Goal: Task Accomplishment & Management: Manage account settings

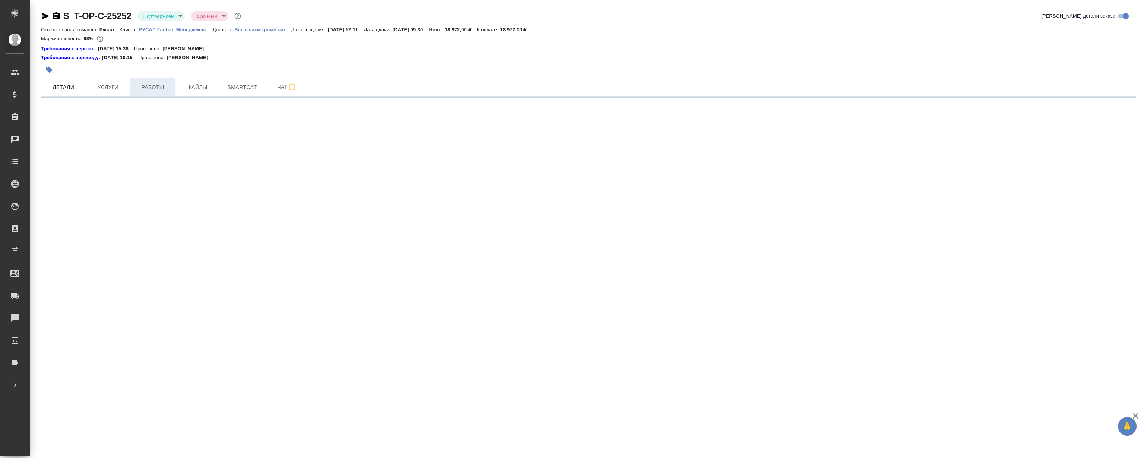
click at [161, 88] on span "Работы" at bounding box center [153, 87] width 36 height 9
select select "RU"
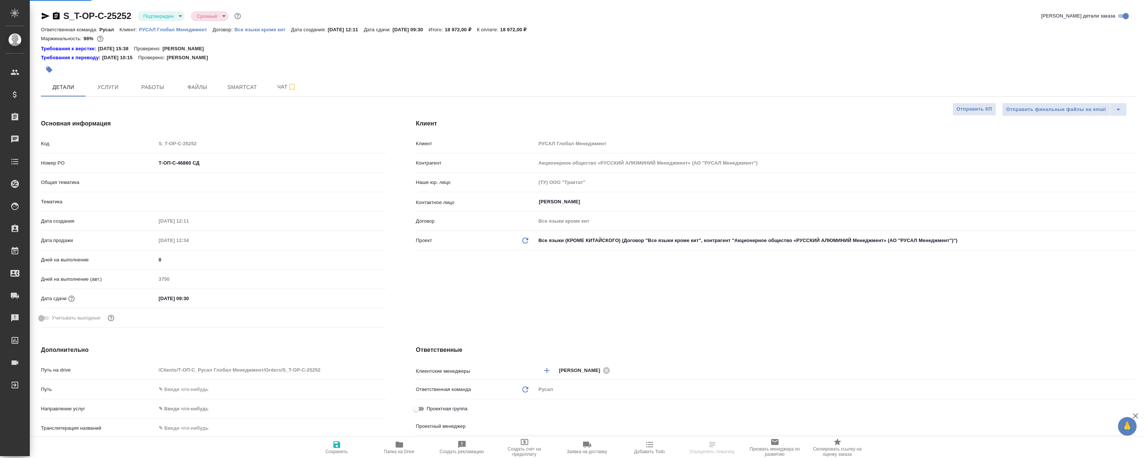
type textarea "x"
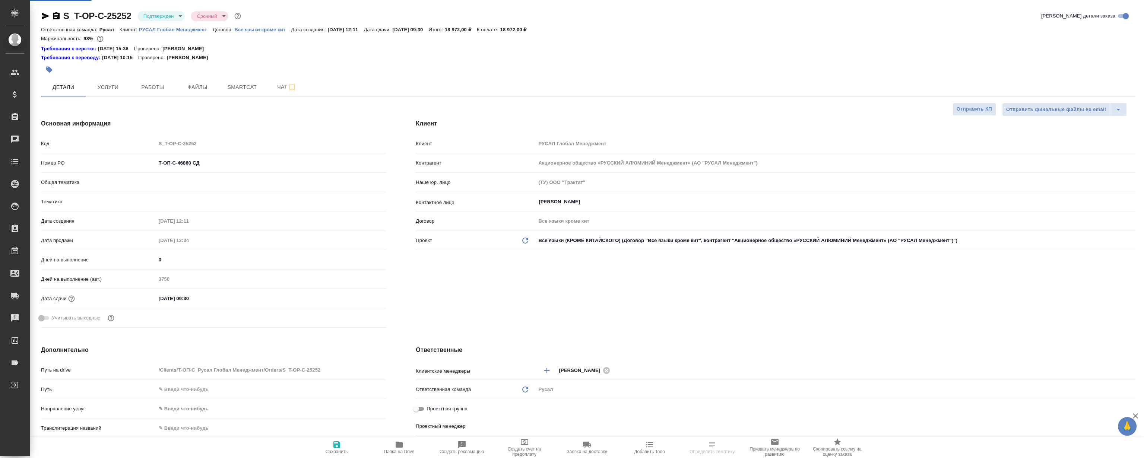
type textarea "x"
type input "[PERSON_NAME]"
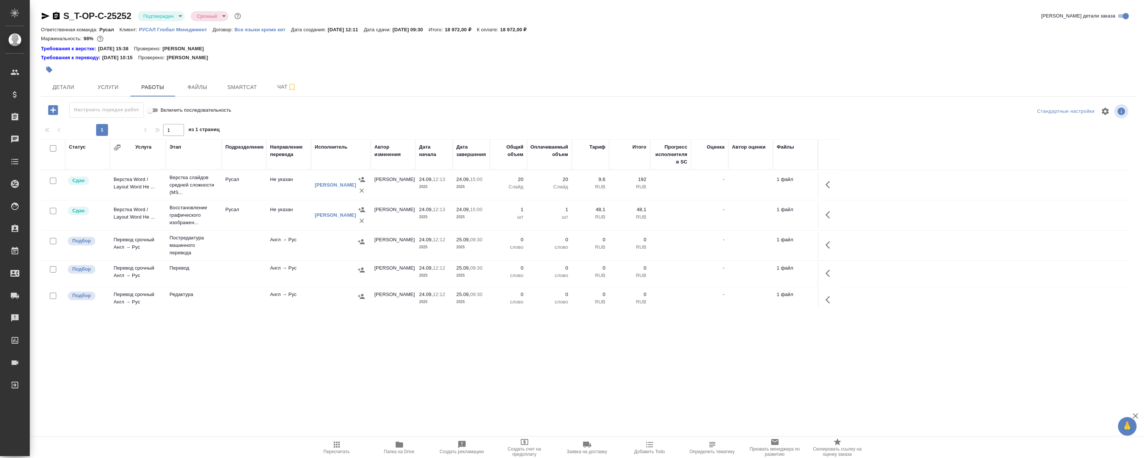
click at [185, 29] on p "РУСАЛ Глобал Менеджмент" at bounding box center [176, 30] width 74 height 6
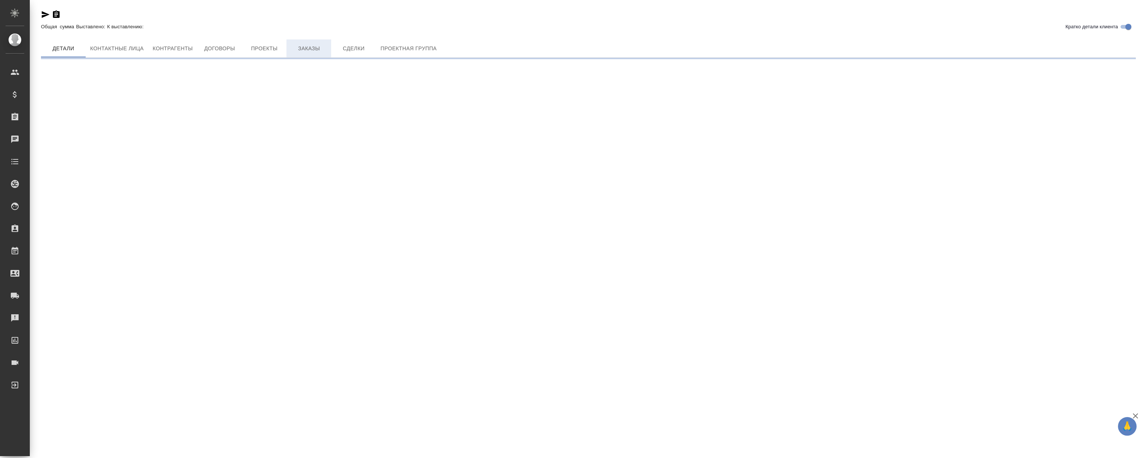
click at [313, 48] on span "Заказы" at bounding box center [309, 48] width 36 height 9
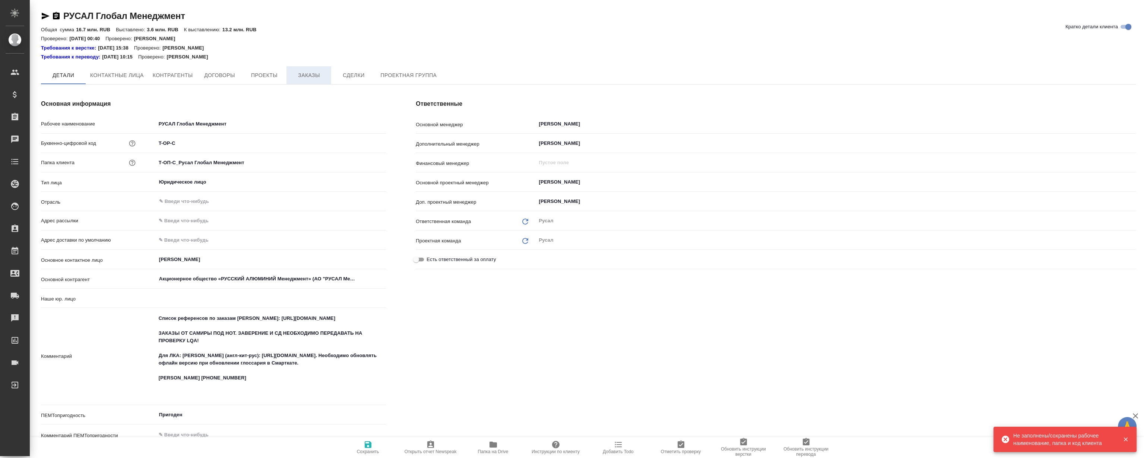
type textarea "x"
type input "(ТУ) ООО "Трактат""
type textarea "x"
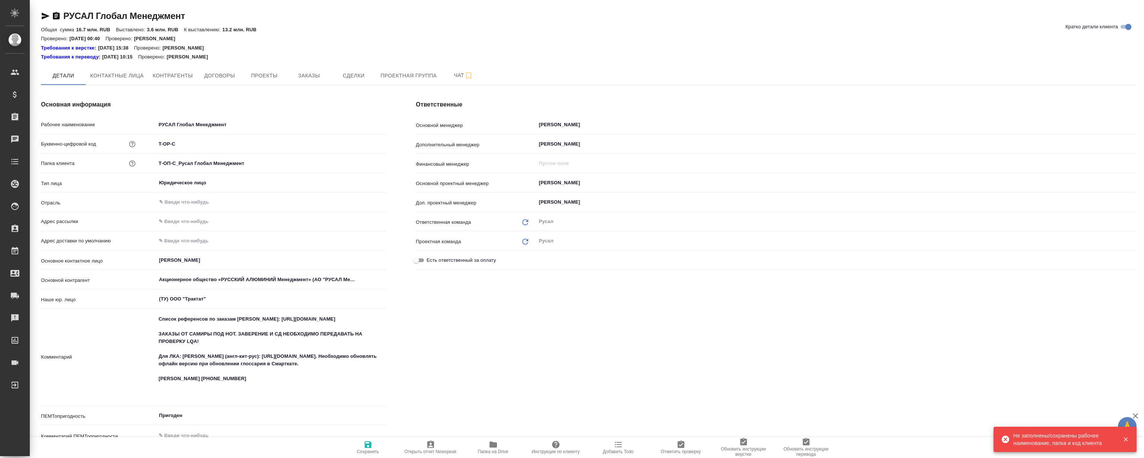
click at [311, 85] on div "Основная информация Рабочее наименование РУСАЛ Глобал Менеджмент Буквенно-цифро…" at bounding box center [213, 275] width 375 height 381
click at [311, 73] on span "Заказы" at bounding box center [309, 75] width 36 height 9
type textarea "x"
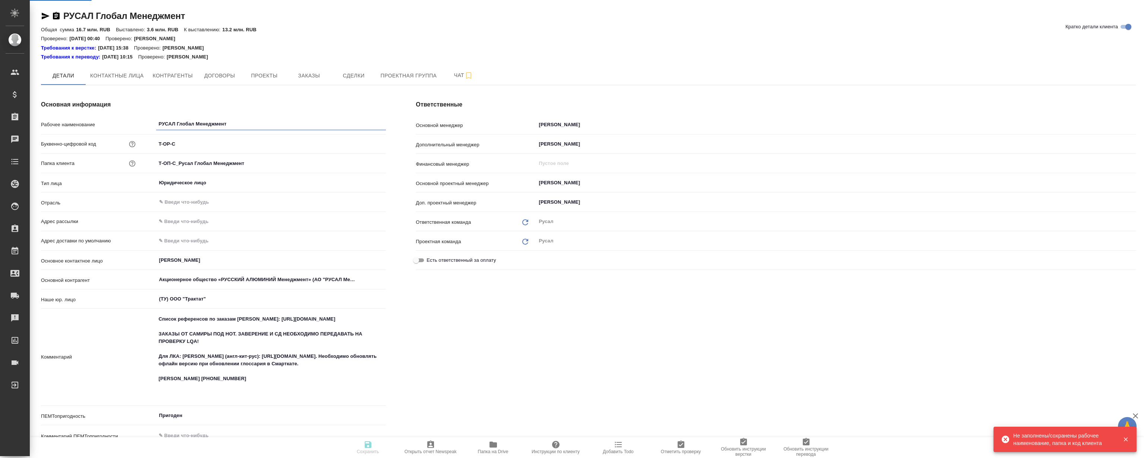
type textarea "x"
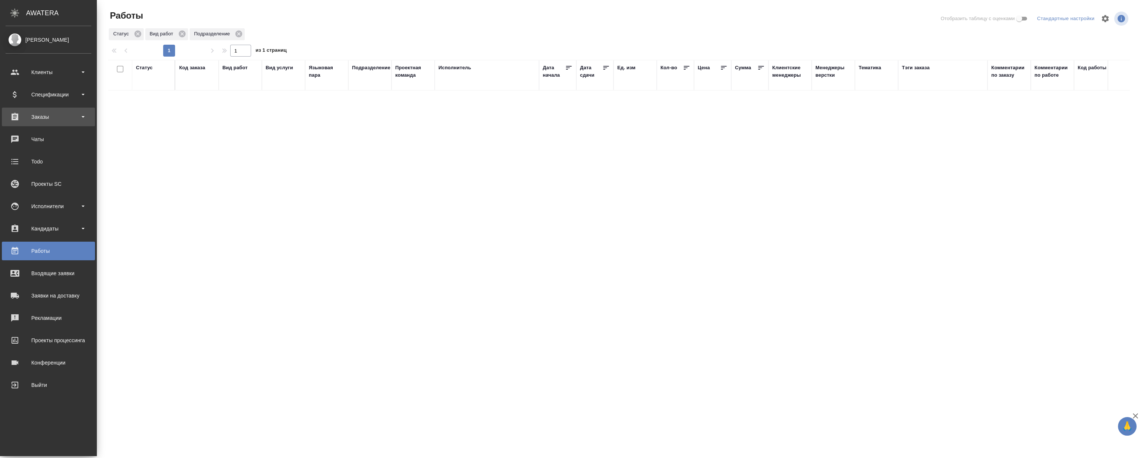
click at [57, 124] on div "Заказы" at bounding box center [48, 117] width 93 height 19
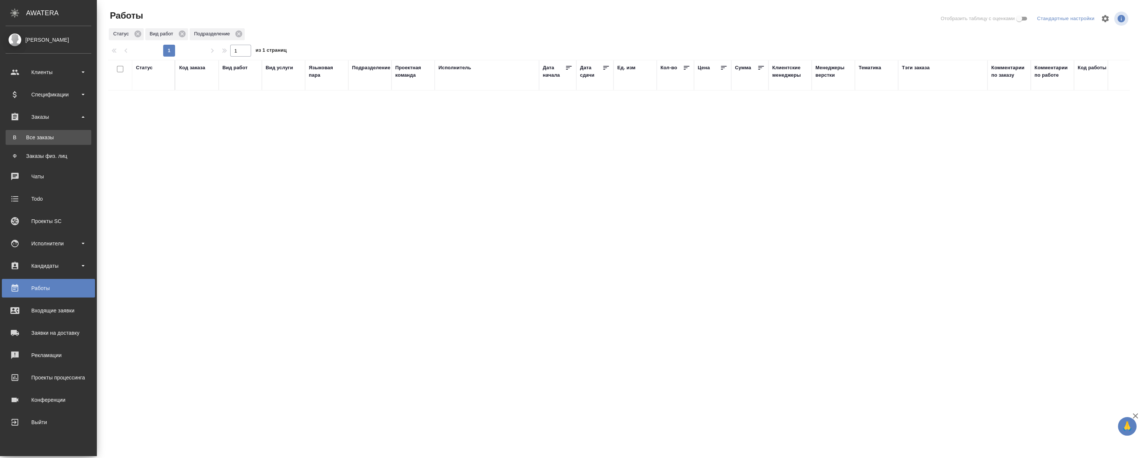
click at [42, 137] on div "Все заказы" at bounding box center [48, 137] width 78 height 7
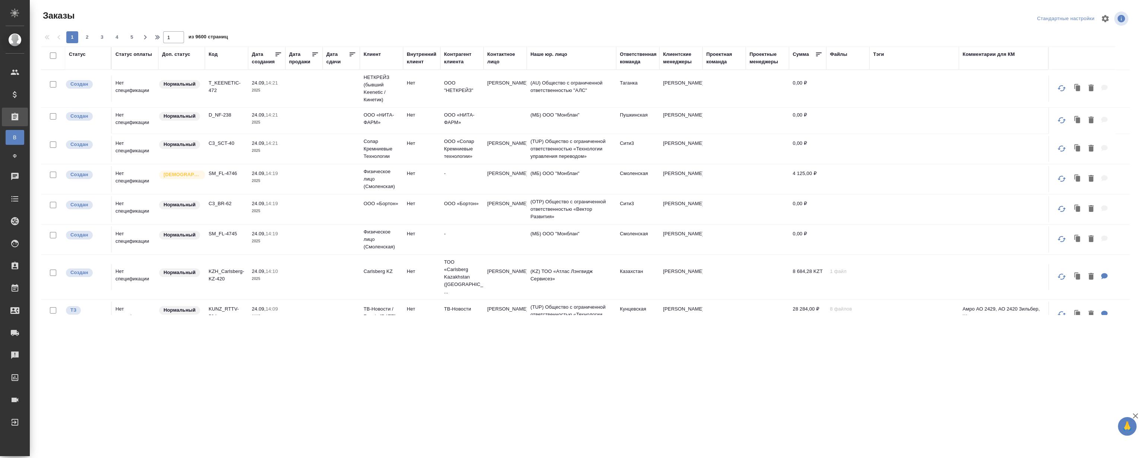
click at [212, 53] on div "Код" at bounding box center [213, 54] width 9 height 7
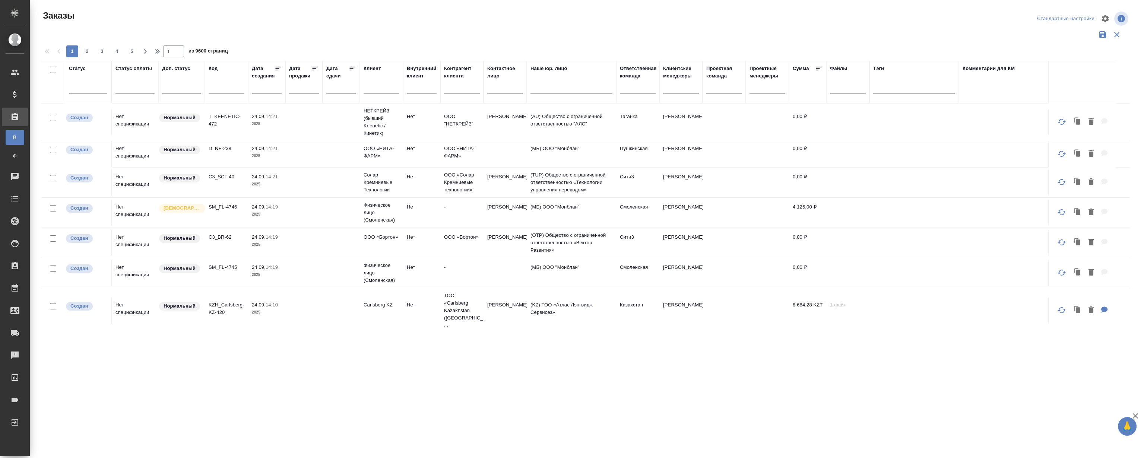
click at [223, 90] on input "text" at bounding box center [227, 89] width 36 height 9
paste input "46752"
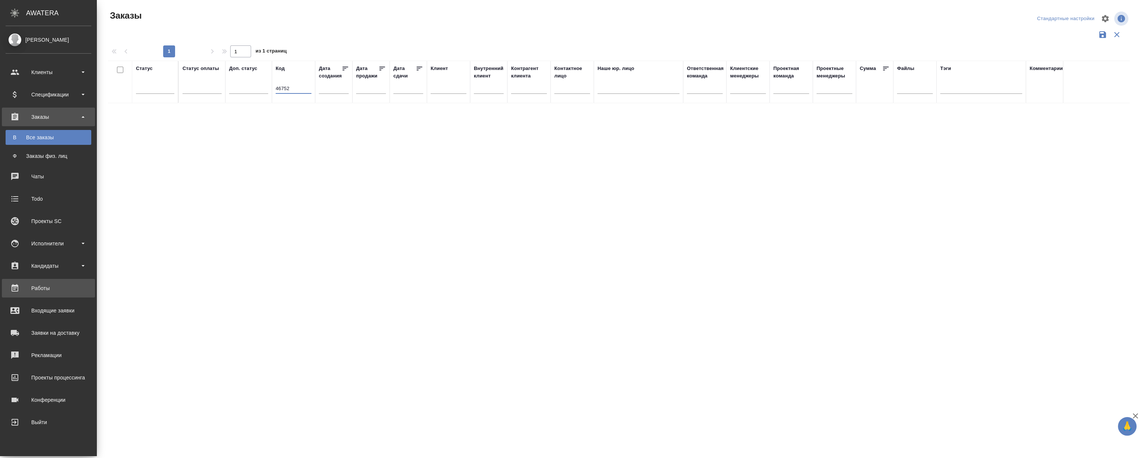
type input "46752"
click at [45, 289] on div "Работы" at bounding box center [49, 288] width 86 height 11
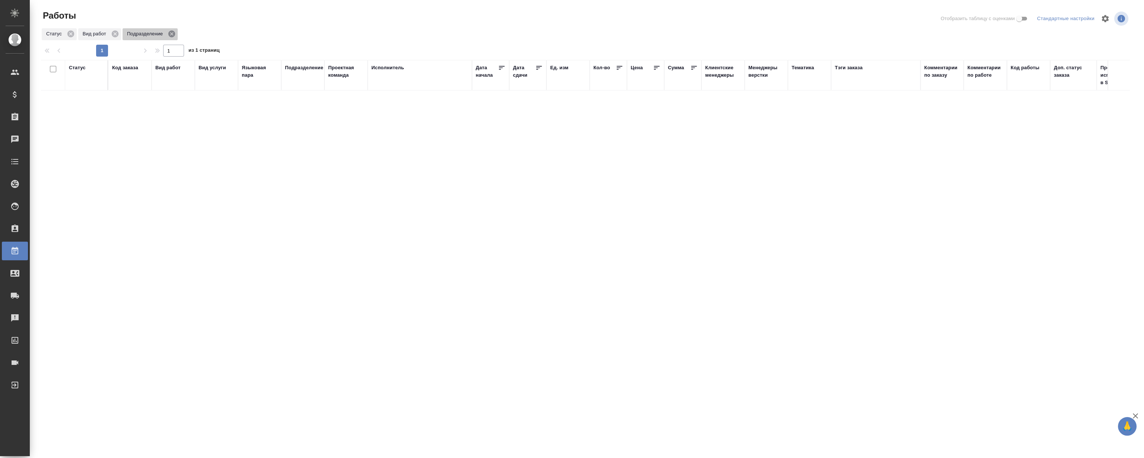
click at [174, 37] on icon at bounding box center [172, 34] width 8 height 8
click at [115, 32] on div at bounding box center [587, 166] width 1114 height 332
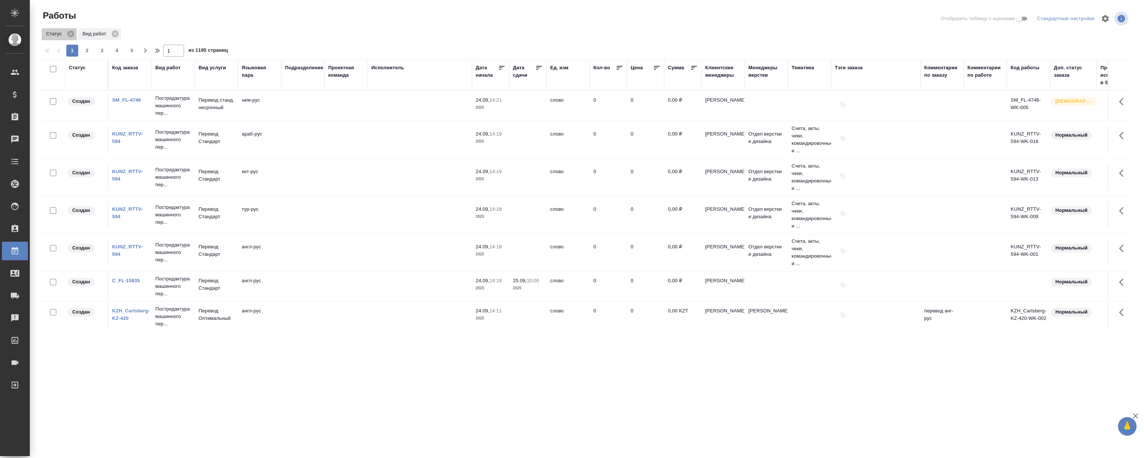
click at [71, 34] on icon at bounding box center [70, 34] width 7 height 7
click at [77, 35] on icon at bounding box center [78, 34] width 7 height 7
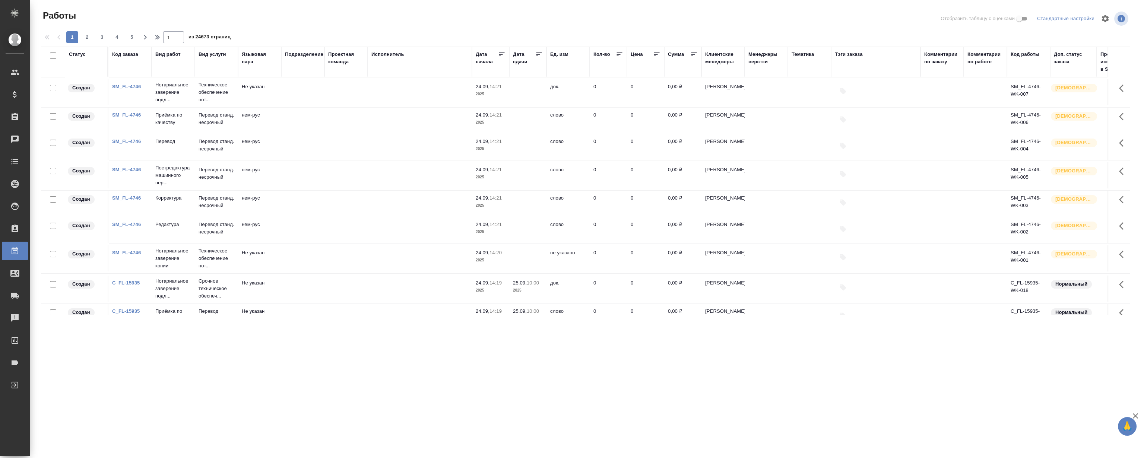
click at [126, 50] on th "Код заказа" at bounding box center [129, 62] width 43 height 31
click at [126, 55] on div "Код заказа" at bounding box center [125, 54] width 26 height 7
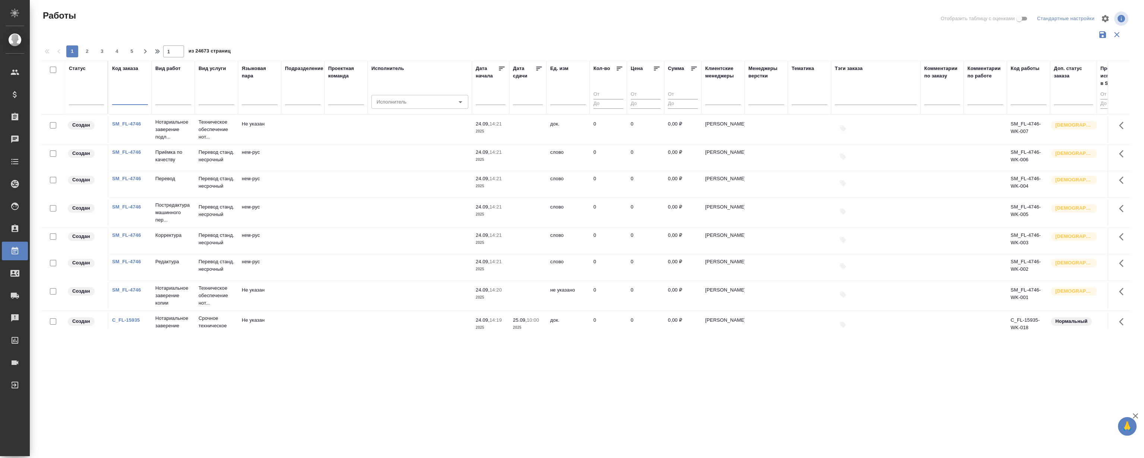
click at [131, 95] on input "text" at bounding box center [130, 99] width 36 height 9
paste input "46752"
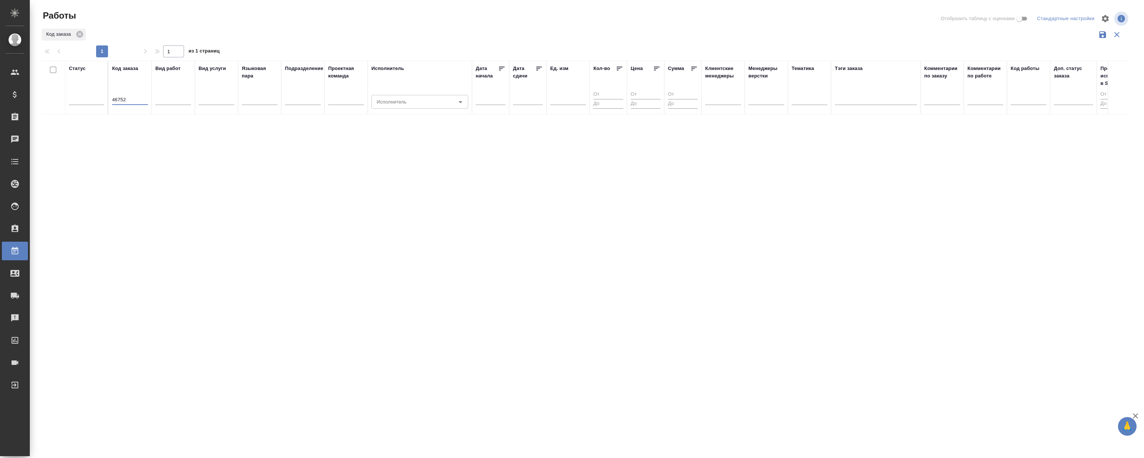
type input "46752"
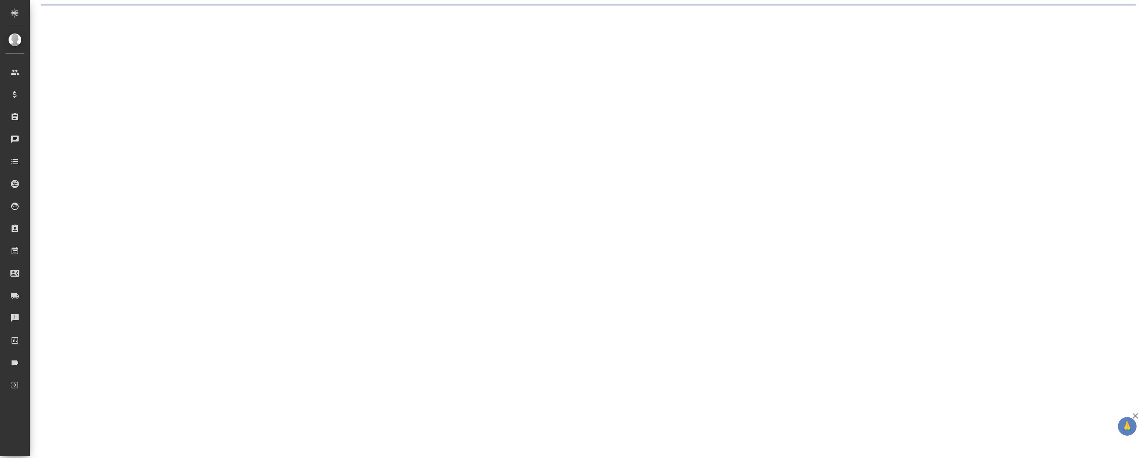
select select "RU"
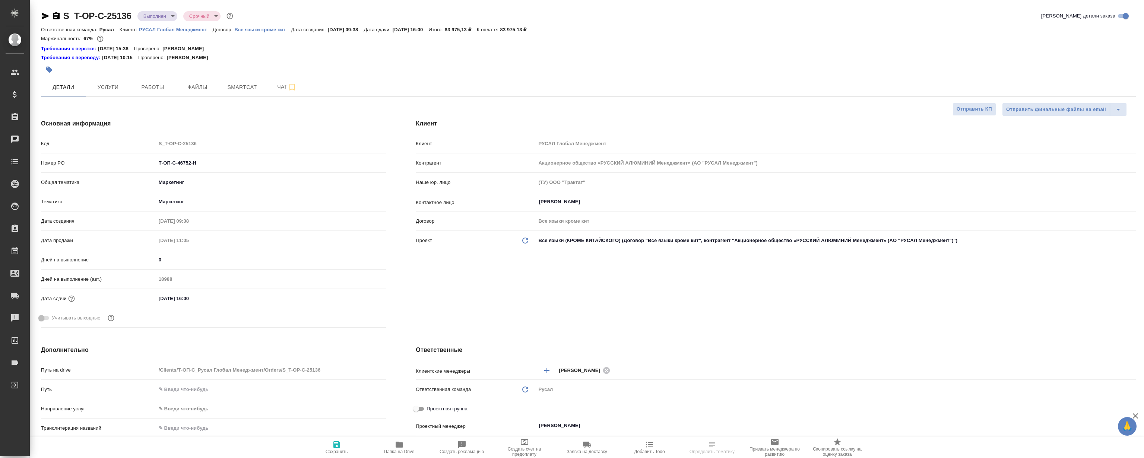
type textarea "x"
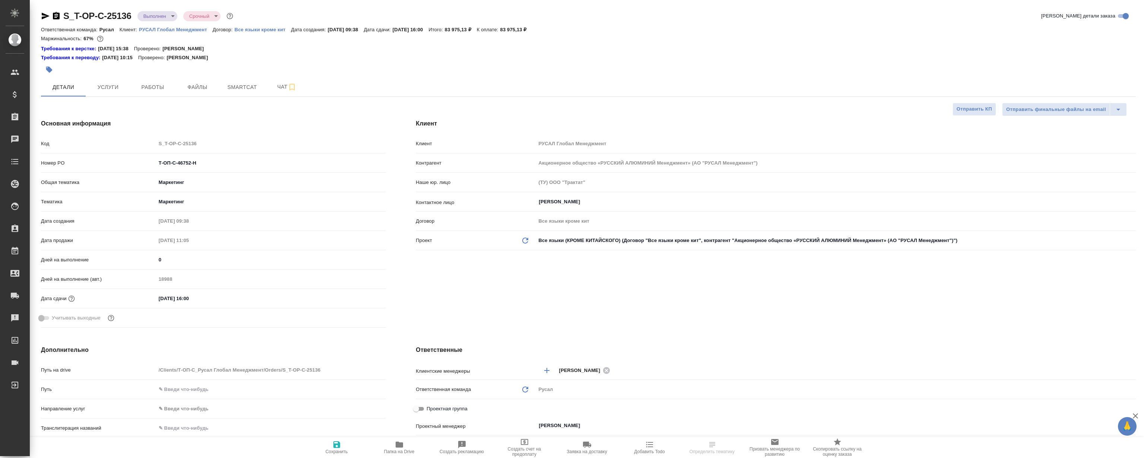
type textarea "x"
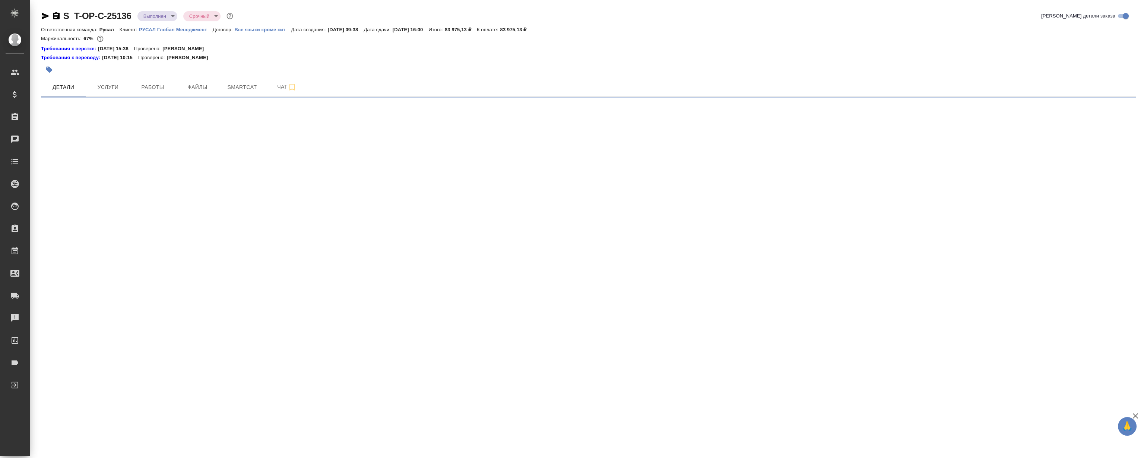
select select "RU"
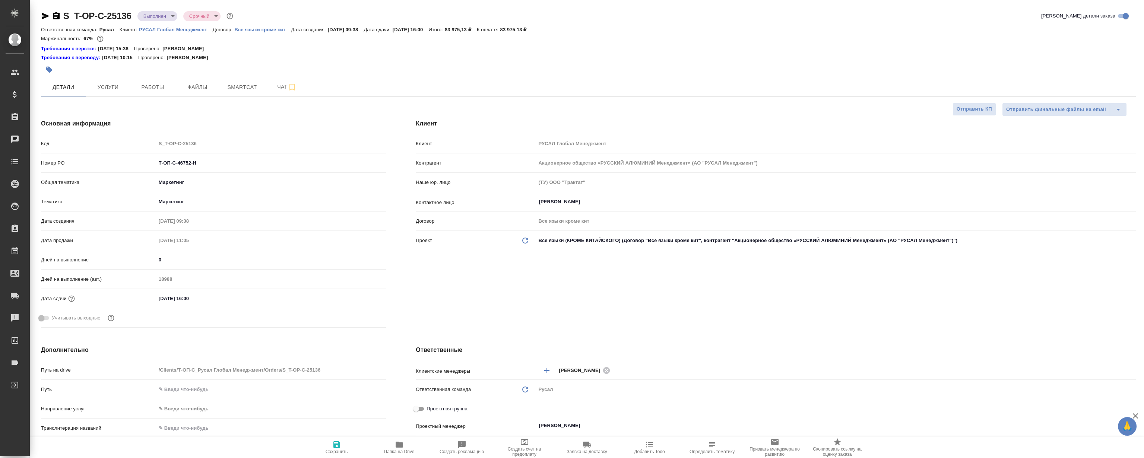
type textarea "x"
click at [244, 90] on span "Smartcat" at bounding box center [242, 87] width 36 height 9
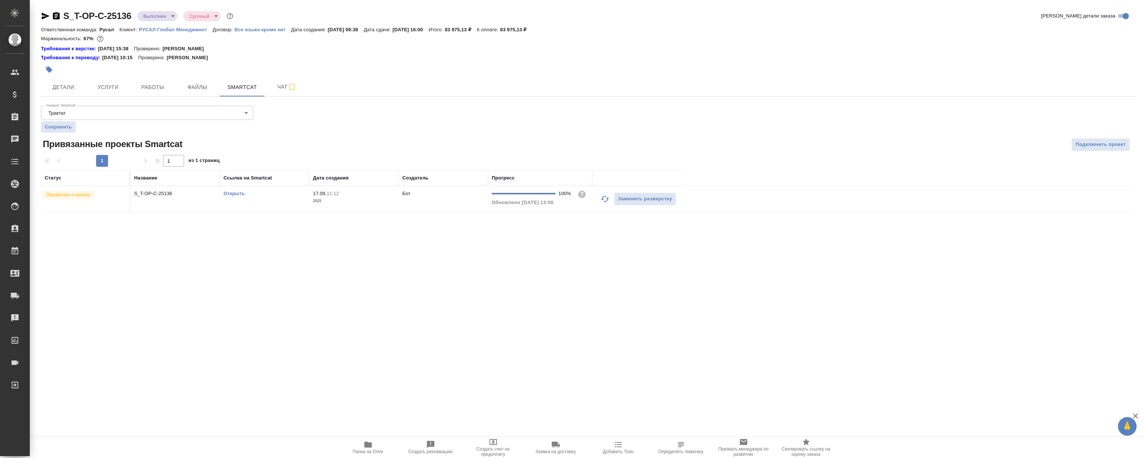
click at [236, 196] on div "Открыть" at bounding box center [264, 193] width 82 height 7
click at [239, 191] on link "Открыть" at bounding box center [233, 194] width 21 height 6
click at [159, 93] on button "Работы" at bounding box center [152, 87] width 45 height 19
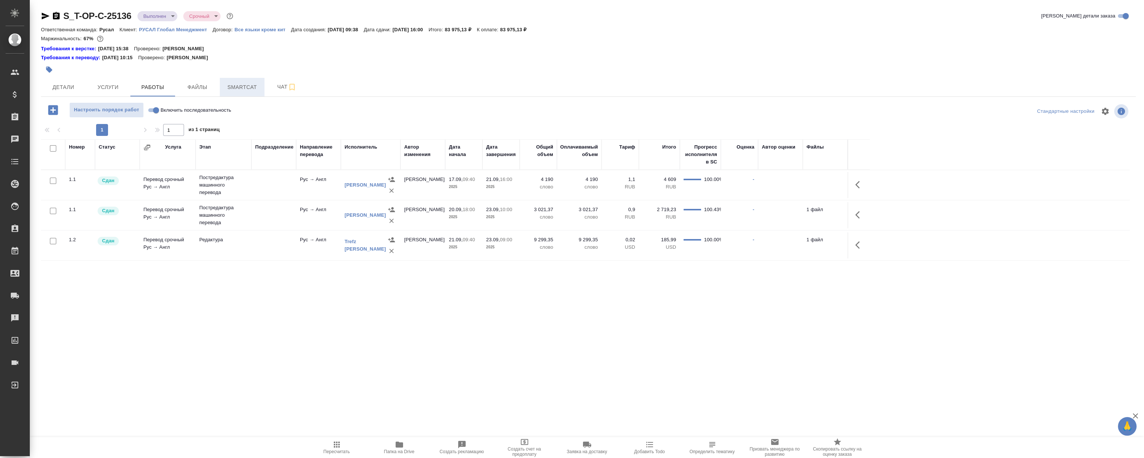
click at [261, 82] on button "Smartcat" at bounding box center [242, 87] width 45 height 19
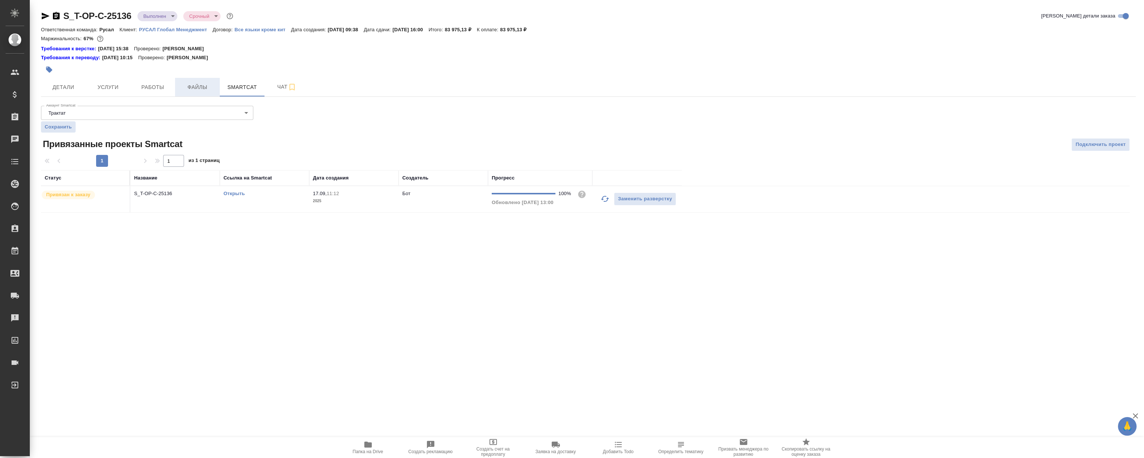
click at [206, 89] on span "Файлы" at bounding box center [197, 87] width 36 height 9
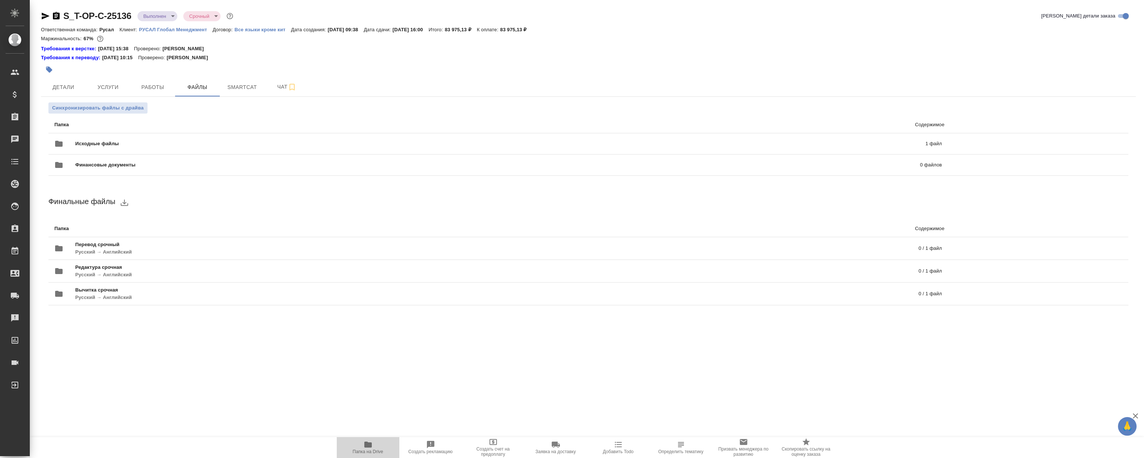
drag, startPoint x: 353, startPoint y: 439, endPoint x: 361, endPoint y: 448, distance: 11.9
click at [355, 440] on button "Папка на Drive" at bounding box center [368, 447] width 63 height 21
